Goal: Check status: Check status

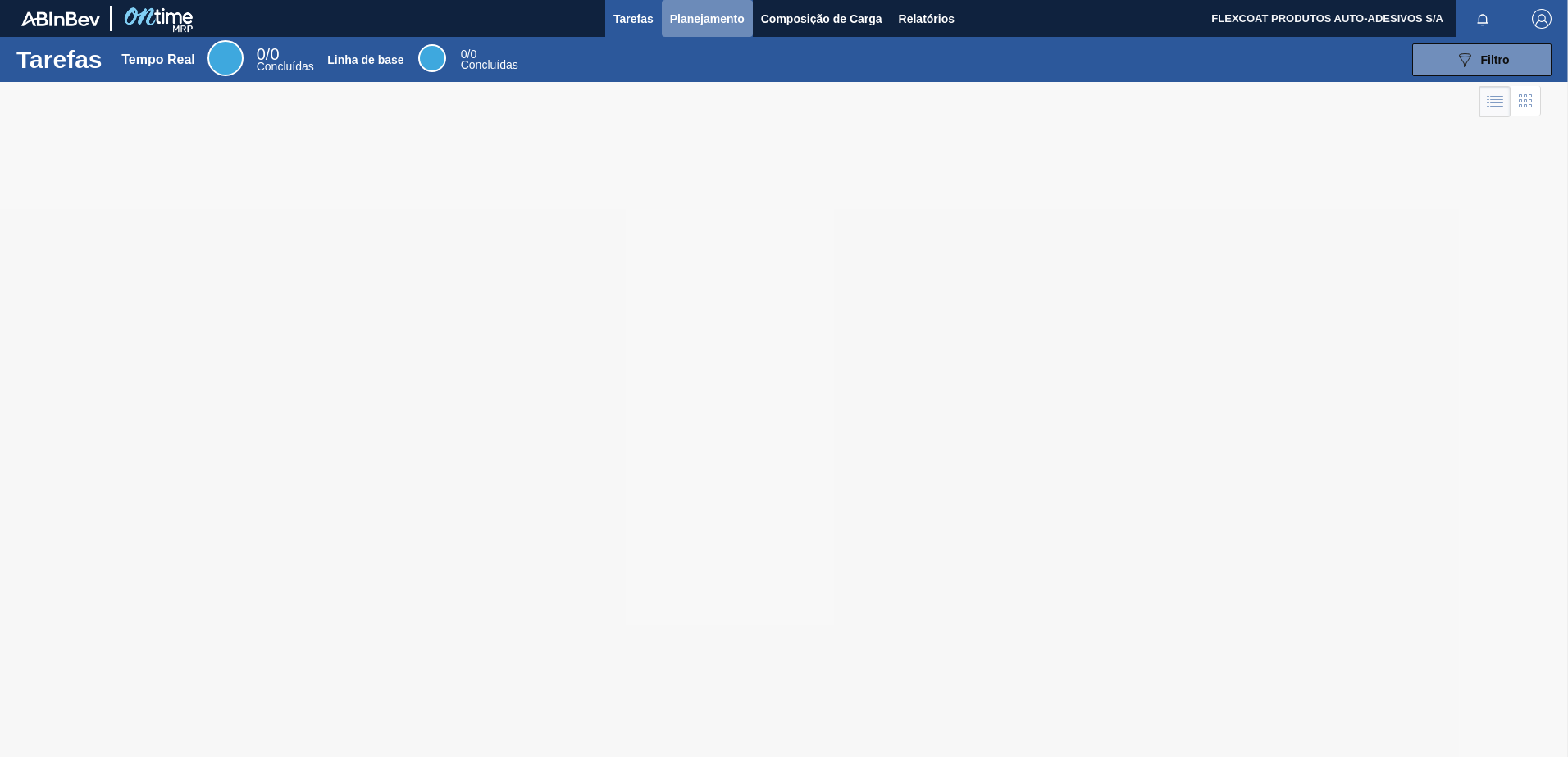
click at [676, 21] on span "Planejamento" at bounding box center [707, 18] width 74 height 20
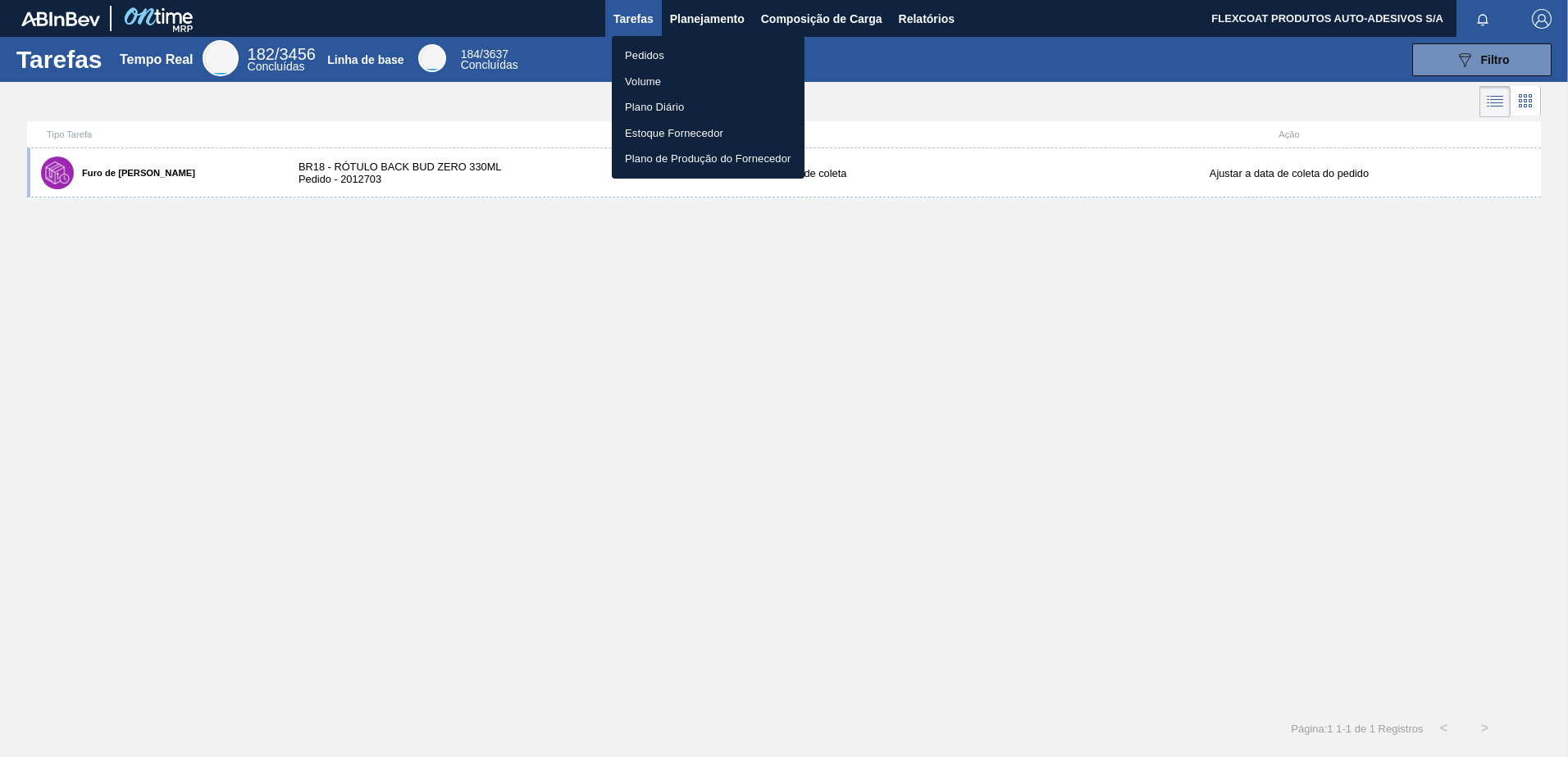
click at [636, 52] on li "Pedidos" at bounding box center [708, 56] width 193 height 27
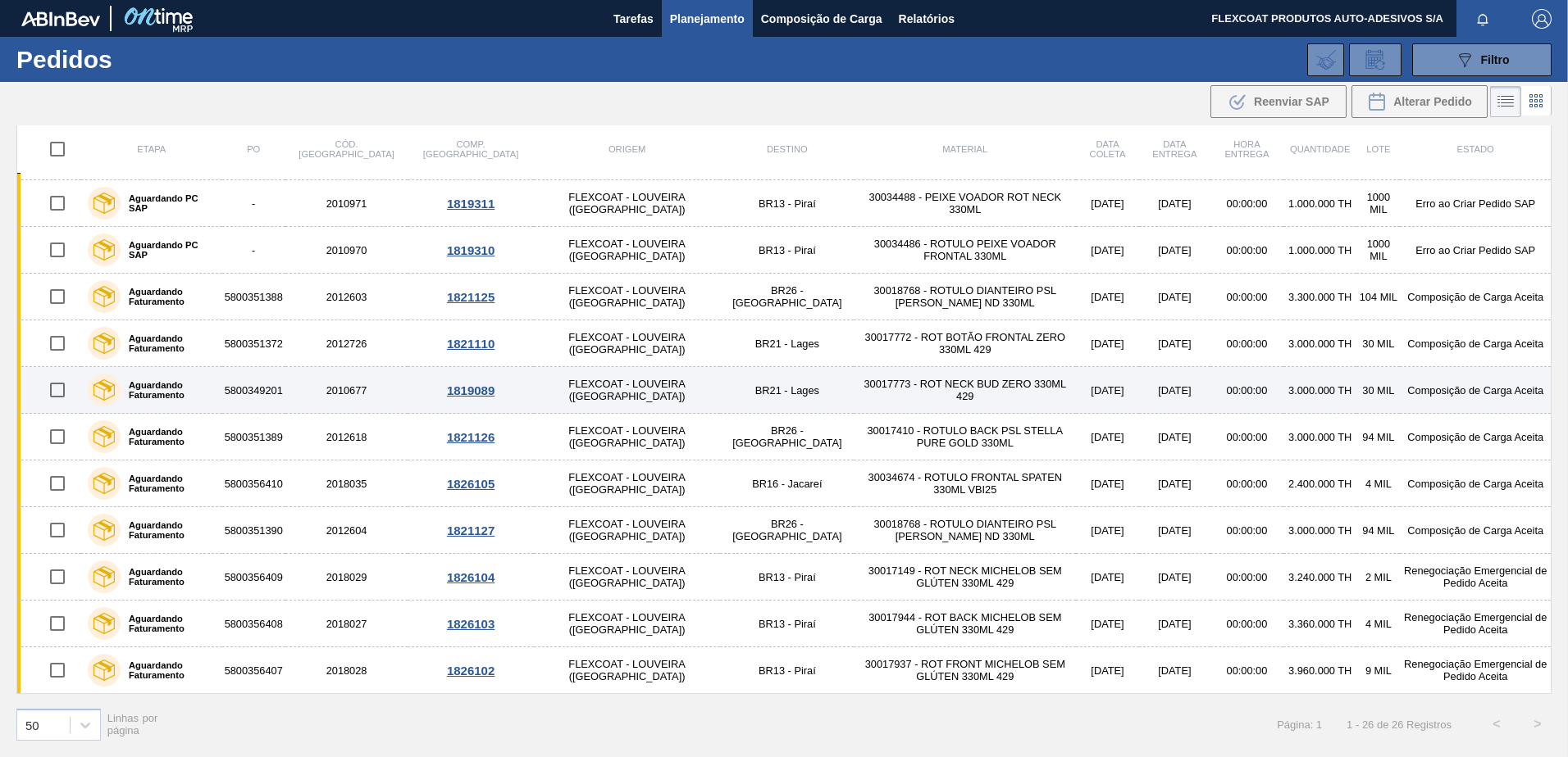
scroll to position [449, 0]
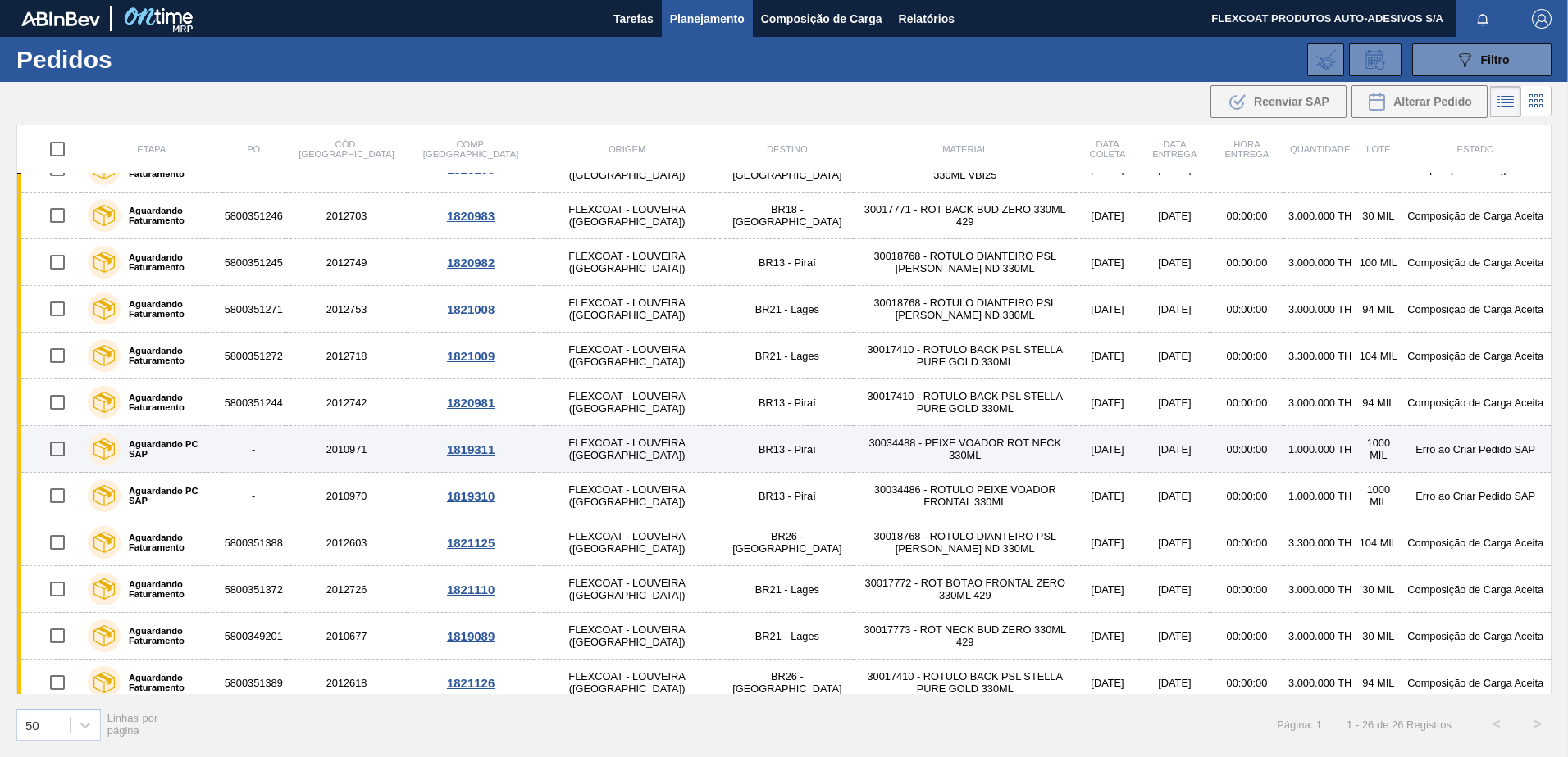
click at [156, 448] on label "Aguardando PC SAP" at bounding box center [168, 449] width 95 height 20
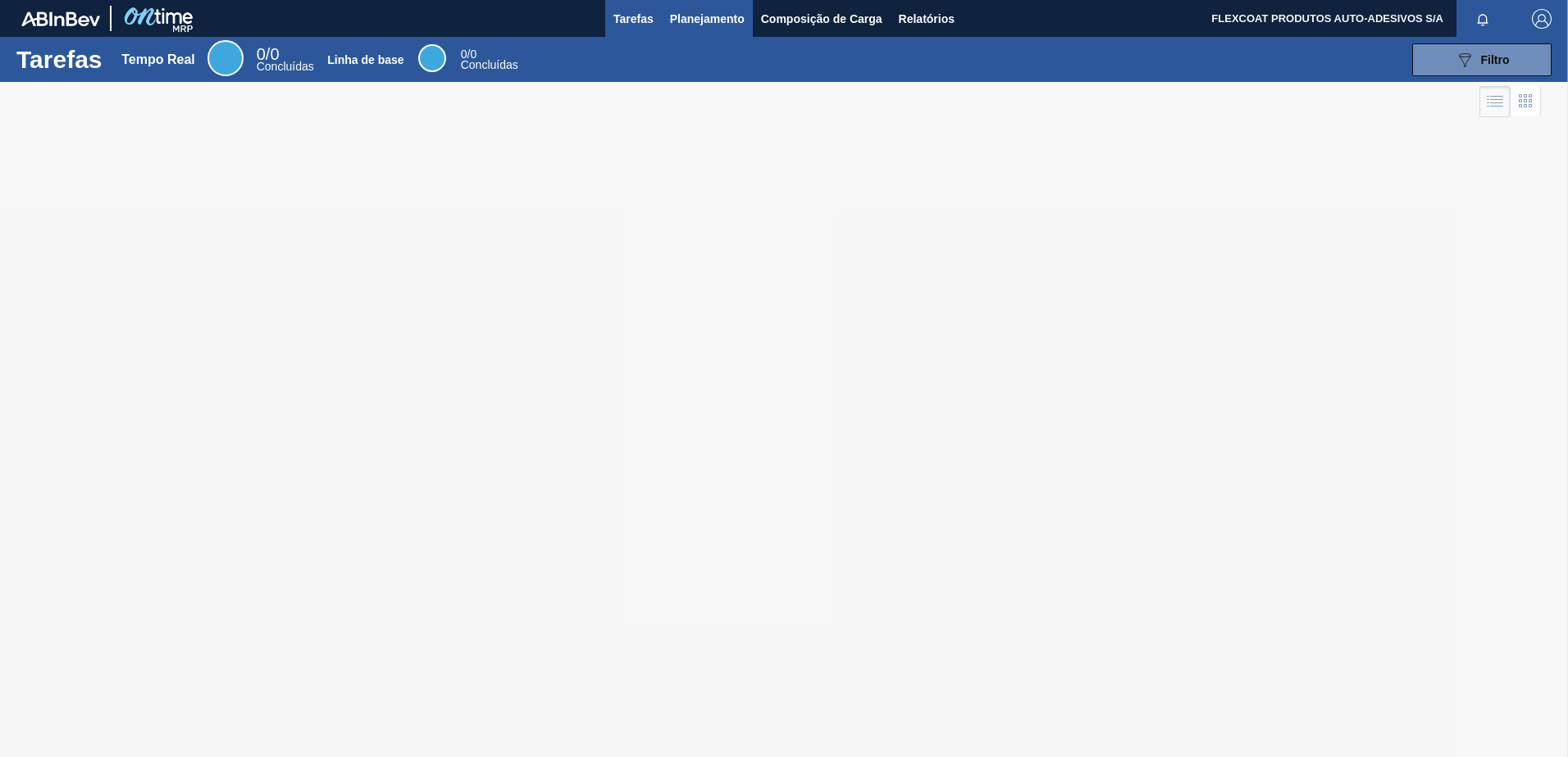
click at [688, 21] on span "Planejamento" at bounding box center [707, 18] width 74 height 20
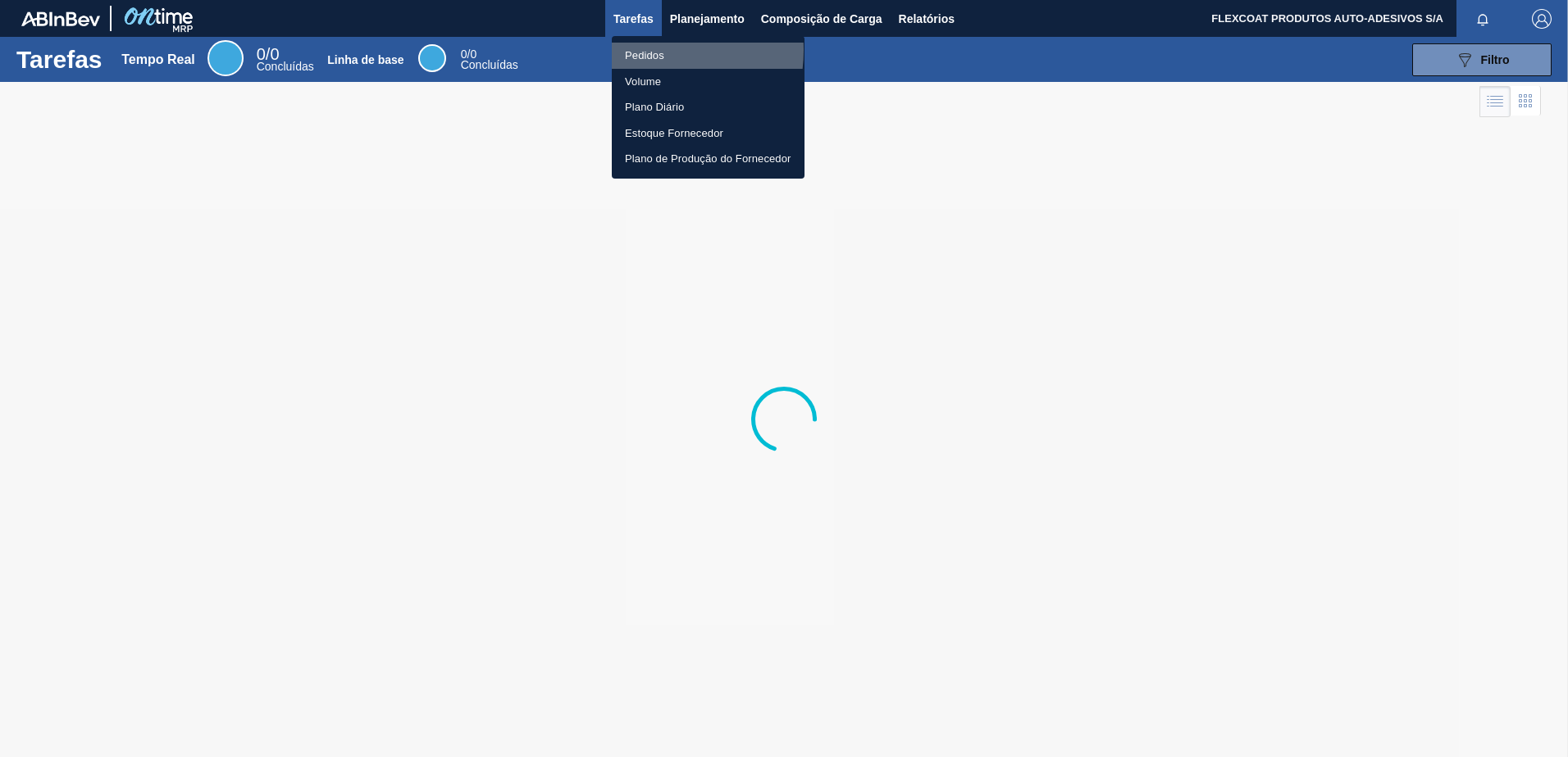
click at [643, 50] on li "Pedidos" at bounding box center [708, 56] width 193 height 27
